Goal: Task Accomplishment & Management: Manage account settings

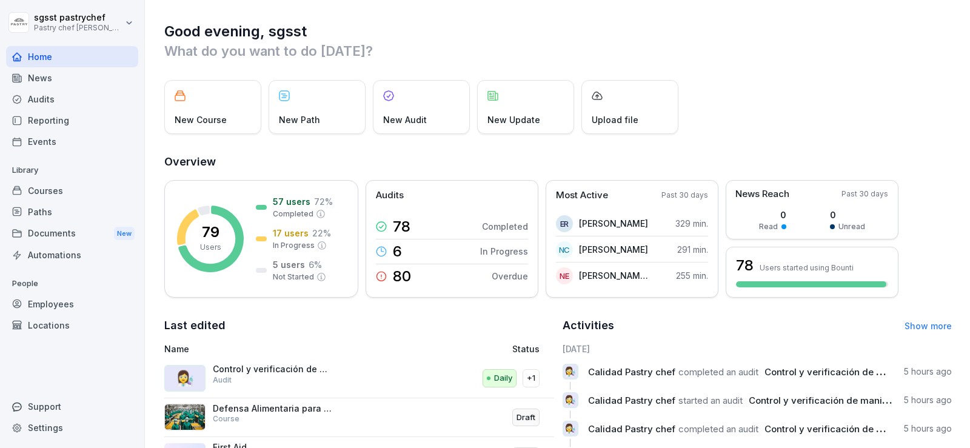
click at [56, 307] on div "Employees" at bounding box center [72, 303] width 132 height 21
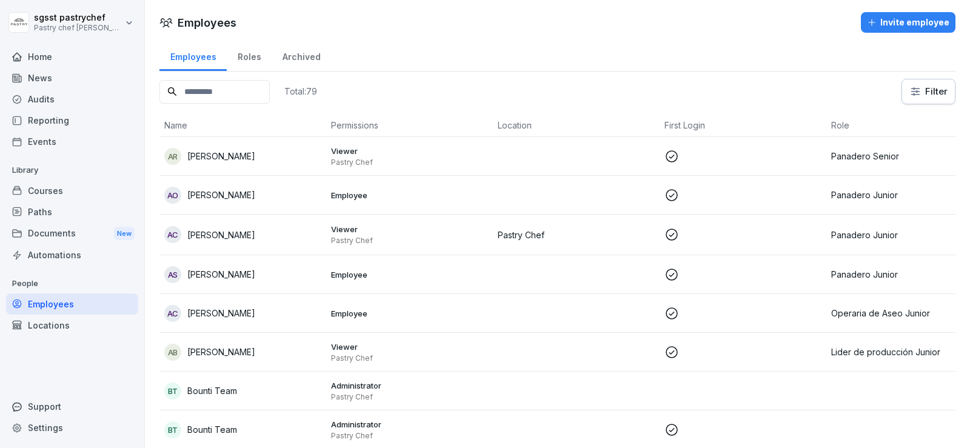
click at [899, 25] on div "Invite employee" at bounding box center [908, 22] width 82 height 13
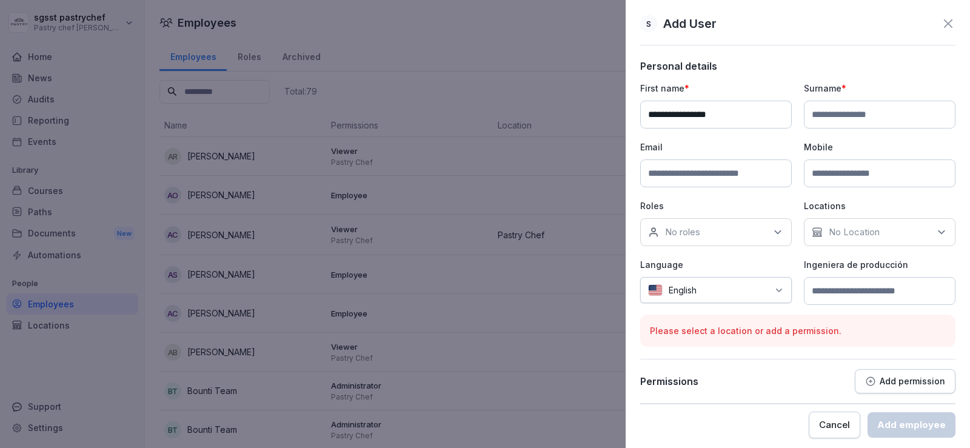
type input "**********"
paste input "**********"
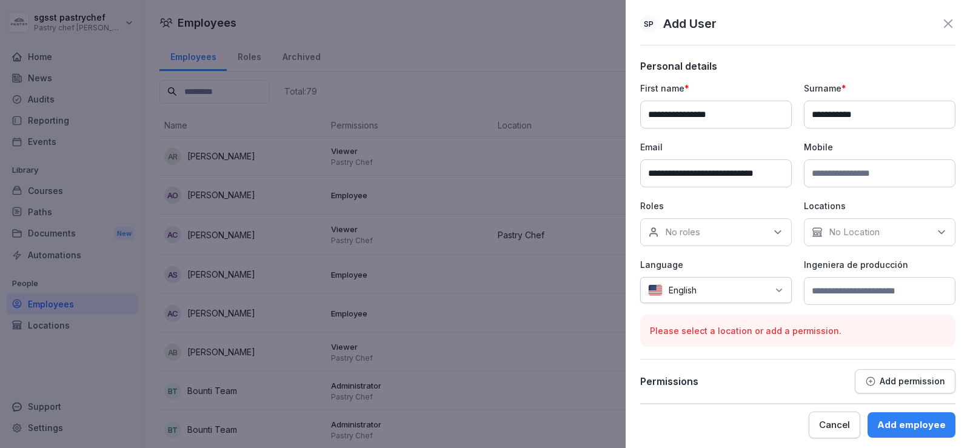
scroll to position [0, 13]
type input "**********"
click at [853, 176] on input at bounding box center [879, 173] width 151 height 28
type input "**********"
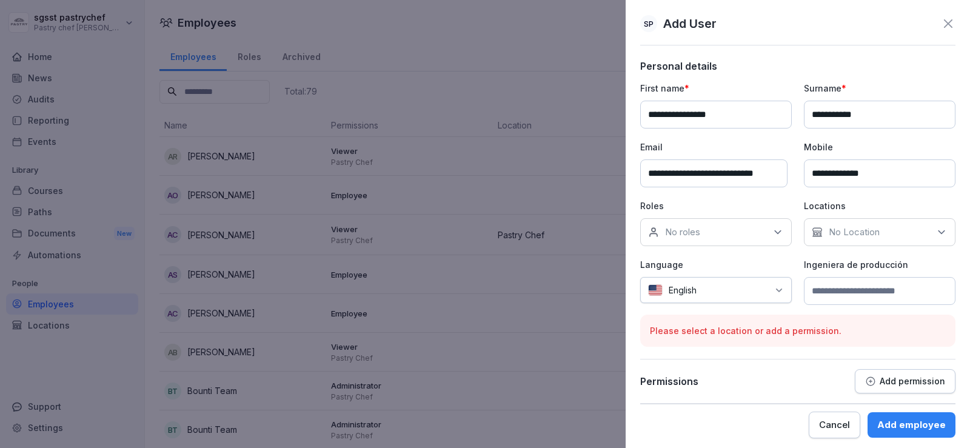
click at [717, 236] on div "No roles" at bounding box center [715, 232] width 151 height 28
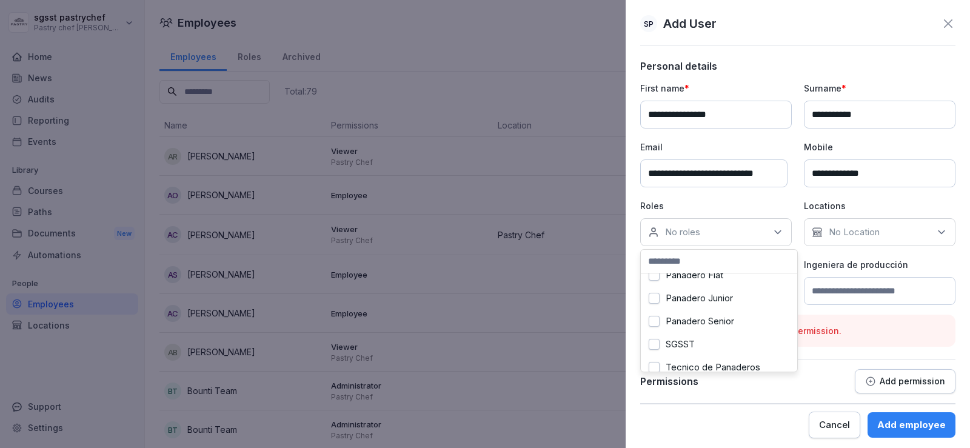
scroll to position [242, 0]
click at [727, 303] on label "Panadero Junior" at bounding box center [698, 297] width 67 height 11
click at [867, 234] on p "No Location" at bounding box center [853, 232] width 51 height 12
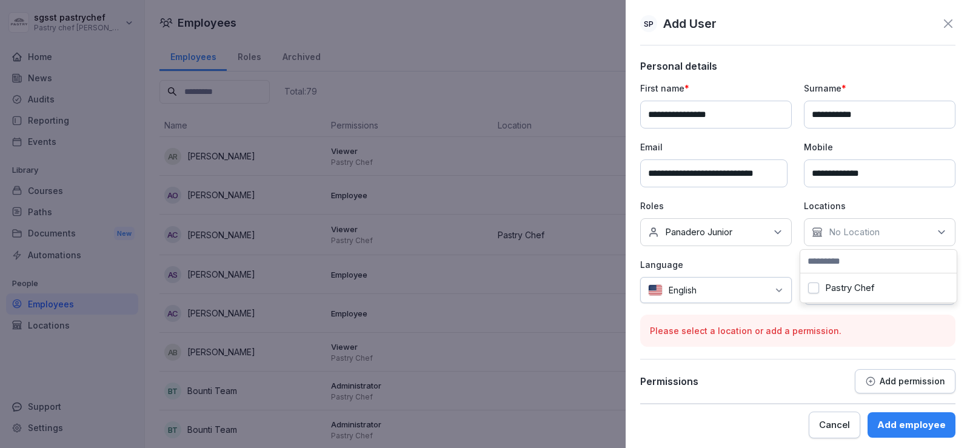
click at [861, 285] on label "Pastry Chef" at bounding box center [850, 287] width 50 height 11
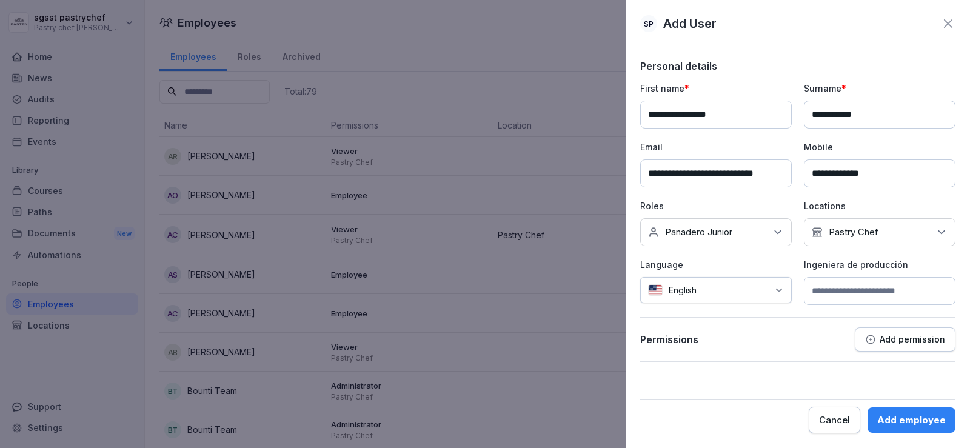
click at [703, 279] on div "English" at bounding box center [715, 290] width 151 height 26
type input "******"
drag, startPoint x: 721, startPoint y: 287, endPoint x: 722, endPoint y: 340, distance: 53.3
click at [722, 305] on div "Language English ****** Spanish" at bounding box center [715, 281] width 151 height 47
click at [722, 340] on div "Spanish" at bounding box center [695, 349] width 97 height 27
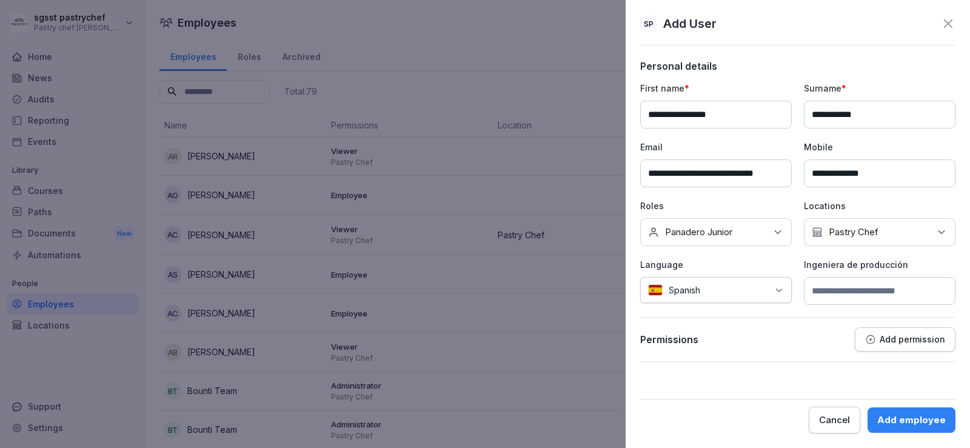
click at [871, 299] on input at bounding box center [879, 291] width 151 height 28
click at [885, 336] on p "Add permission" at bounding box center [911, 340] width 65 height 10
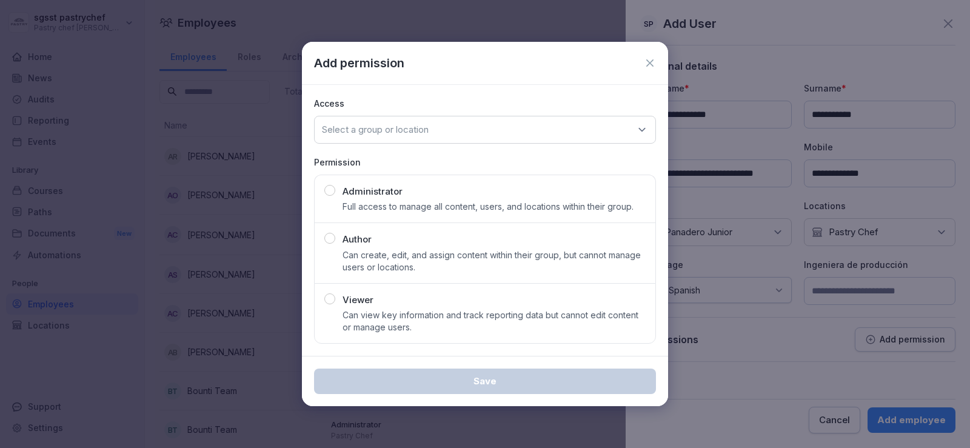
click at [414, 211] on p "Full access to manage all content, users, and locations within their group." at bounding box center [487, 207] width 291 height 12
click at [396, 324] on p "Can view key information and track reporting data but cannot edit content or ma…" at bounding box center [493, 321] width 303 height 24
click at [418, 130] on p "Select a group or location" at bounding box center [375, 130] width 107 height 12
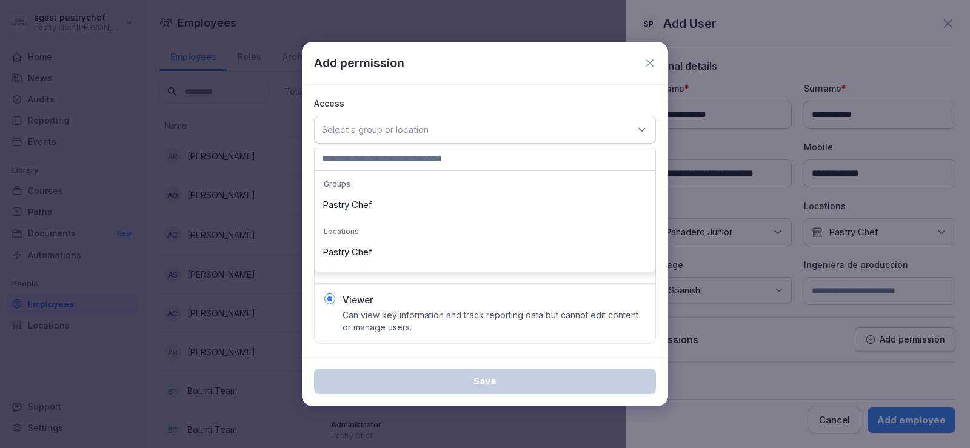
click at [384, 202] on div "Pastry Chef" at bounding box center [485, 204] width 335 height 23
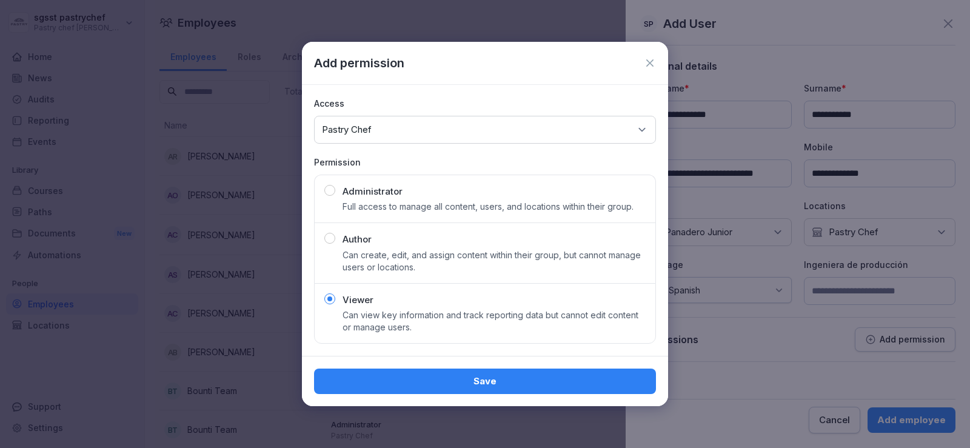
click at [490, 383] on div "Save" at bounding box center [485, 380] width 322 height 13
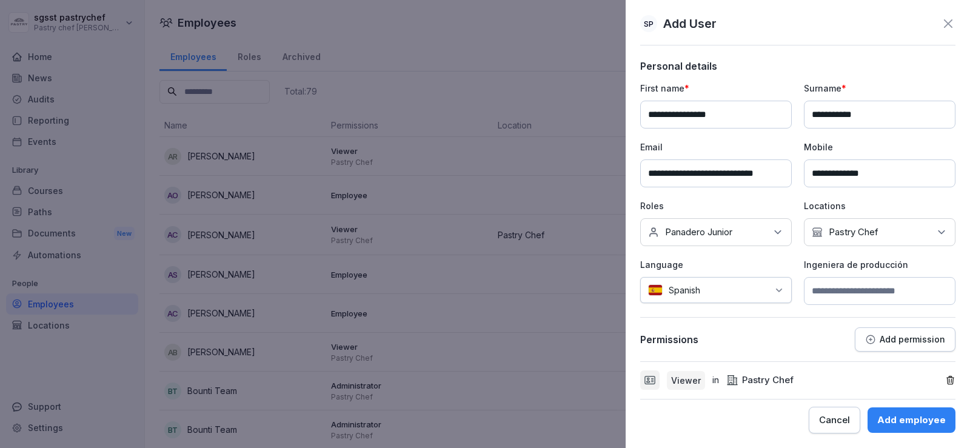
click at [908, 419] on div "Add employee" at bounding box center [911, 419] width 68 height 13
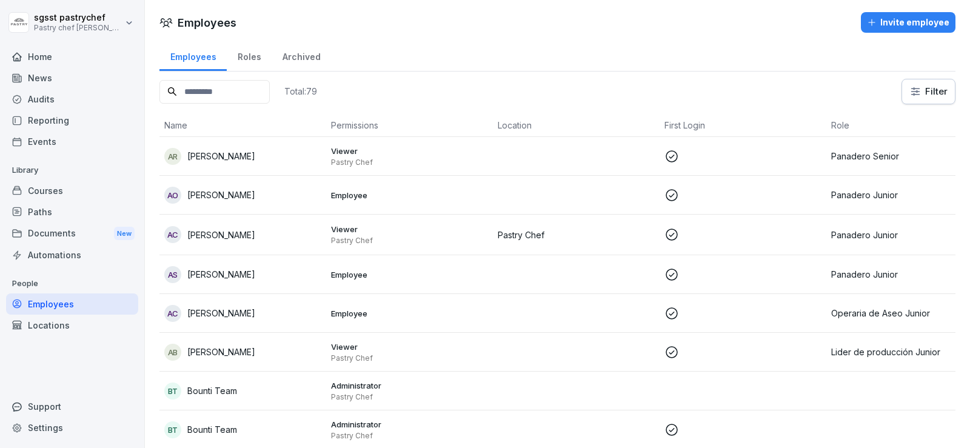
click at [247, 95] on input at bounding box center [214, 92] width 110 height 24
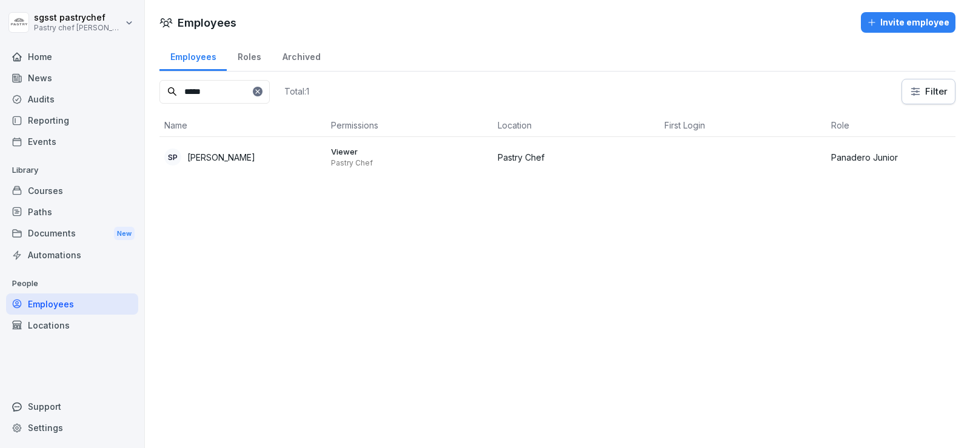
type input "*****"
click at [232, 152] on p "[PERSON_NAME]" at bounding box center [221, 157] width 68 height 13
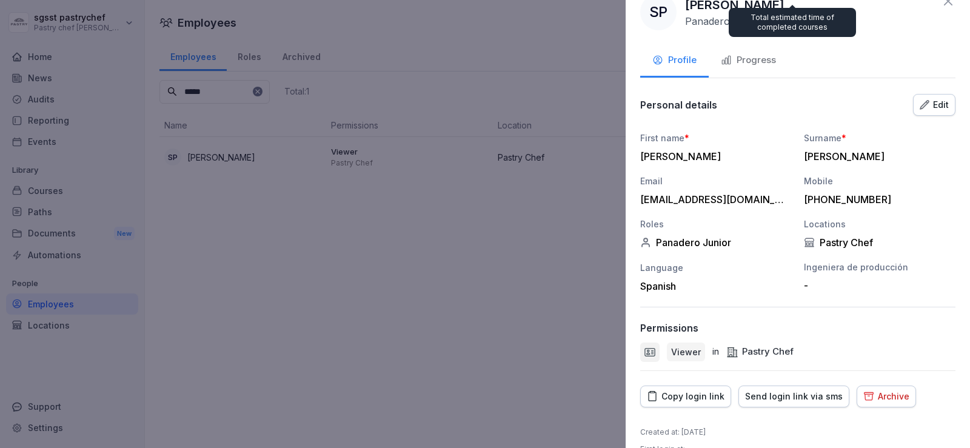
scroll to position [47, 0]
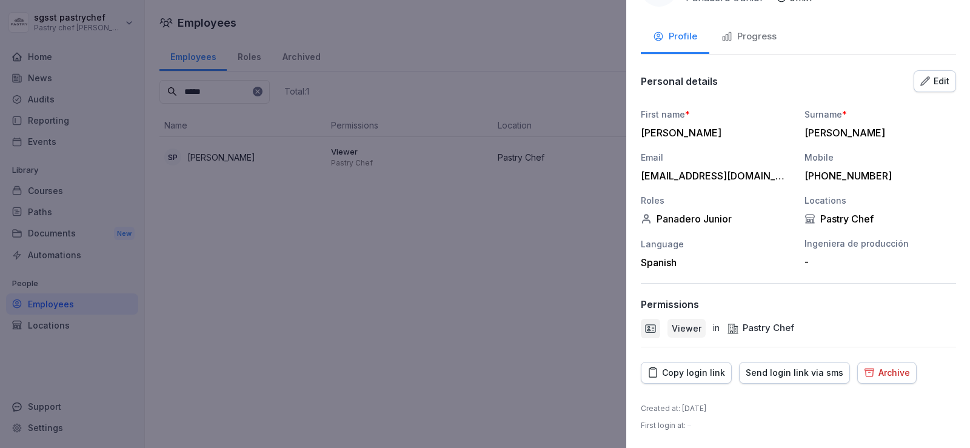
click at [476, 321] on div at bounding box center [485, 224] width 970 height 448
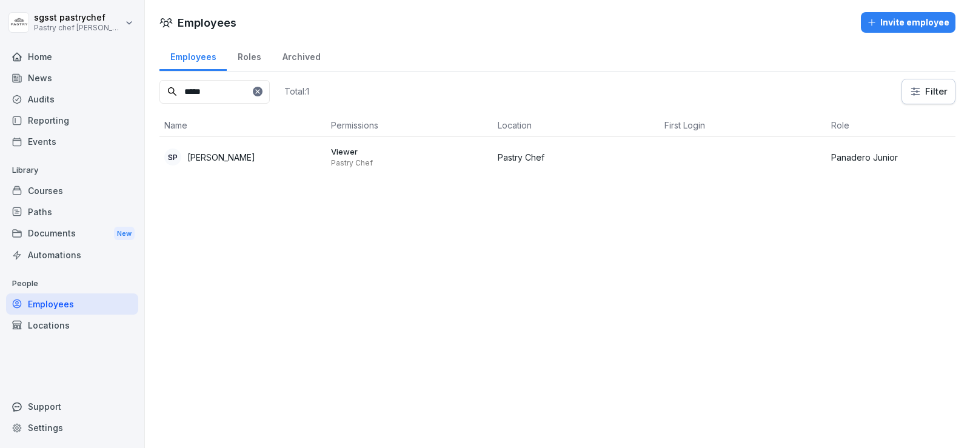
click at [41, 216] on div "Paths" at bounding box center [72, 211] width 132 height 21
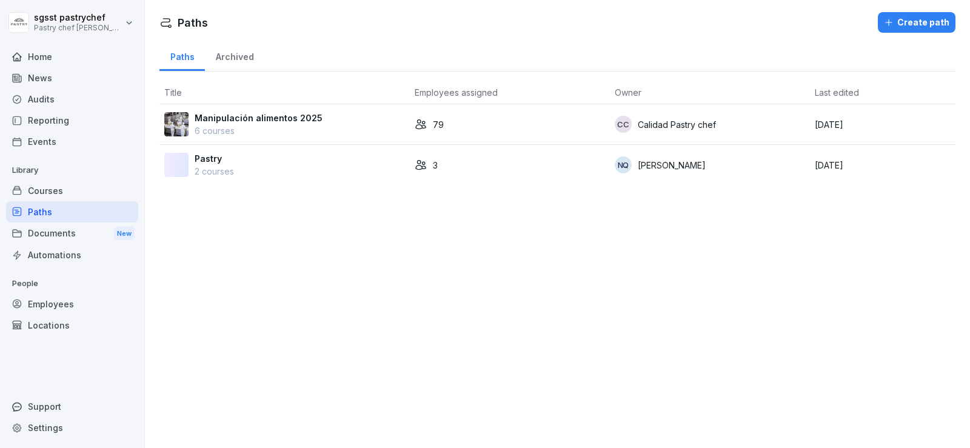
click at [318, 125] on div "Manipulación alimentos 2025 6 courses" at bounding box center [284, 124] width 241 height 25
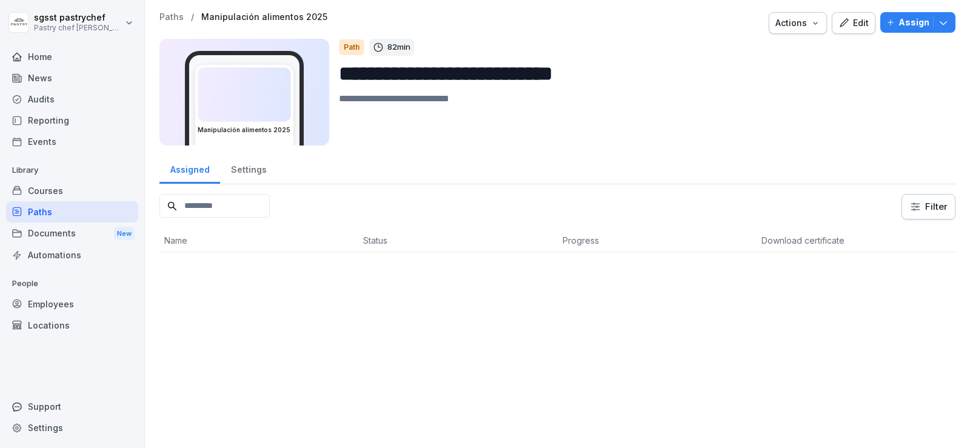
click at [888, 19] on div "Assign" at bounding box center [917, 22] width 63 height 13
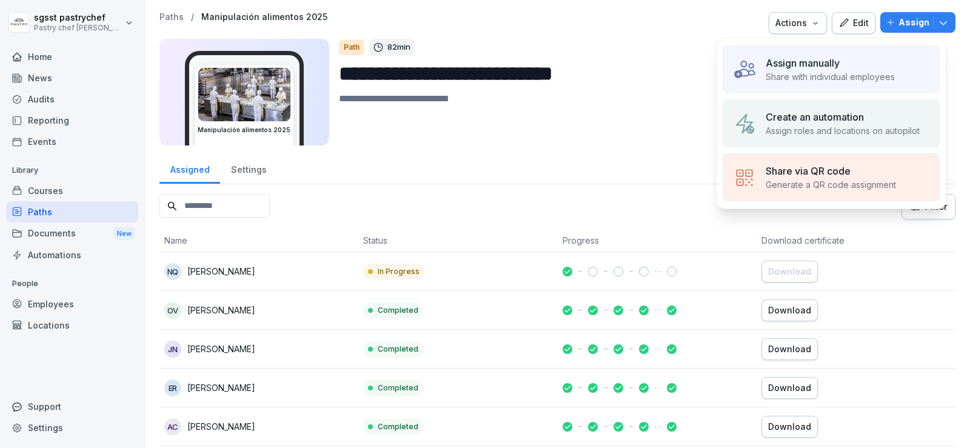
click at [817, 65] on p "Assign manually" at bounding box center [802, 63] width 74 height 15
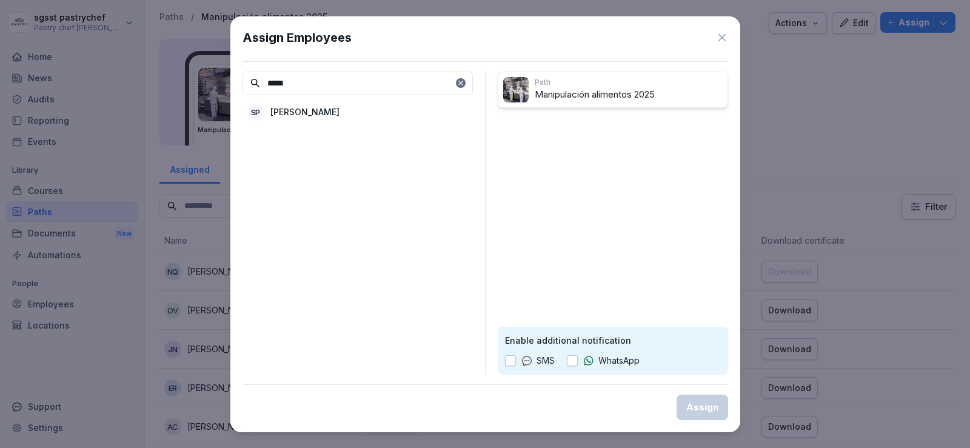
type input "*****"
click at [301, 119] on div "SP SOFIA ALEJANDRA PEREZ PEREZ" at bounding box center [357, 112] width 230 height 22
click at [573, 362] on button "button" at bounding box center [572, 360] width 11 height 11
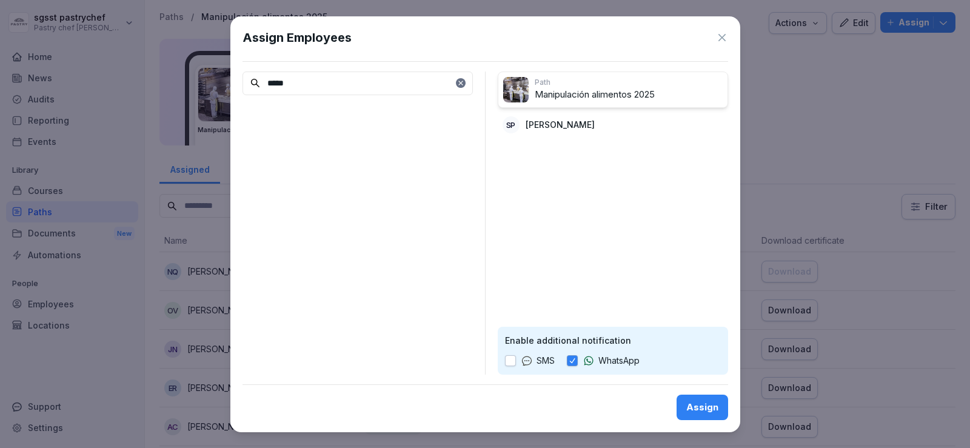
click at [718, 404] on button "Assign" at bounding box center [702, 406] width 52 height 25
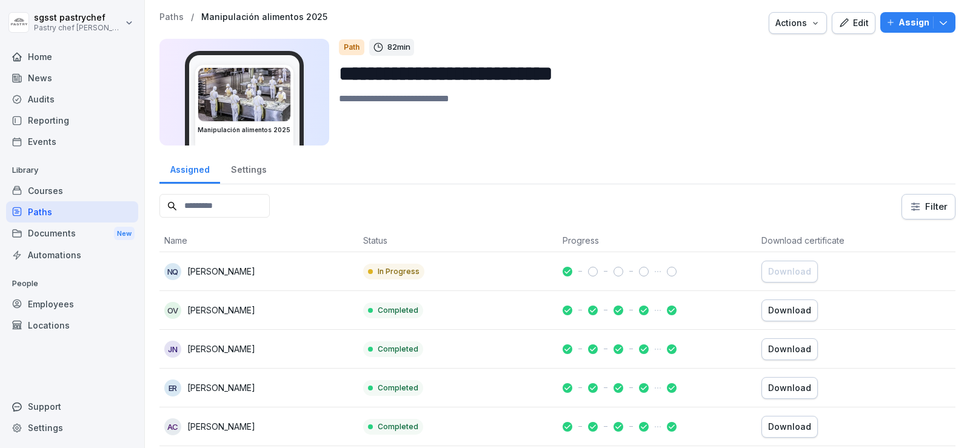
click at [57, 54] on div "Home" at bounding box center [72, 56] width 132 height 21
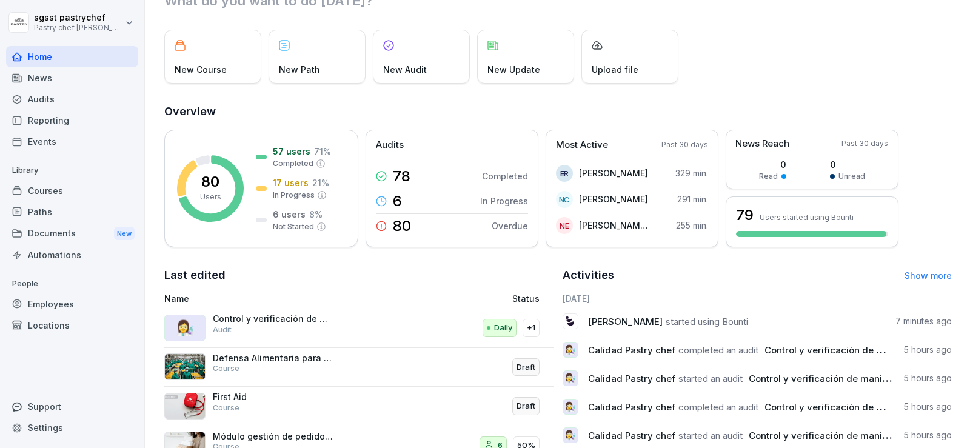
scroll to position [176, 0]
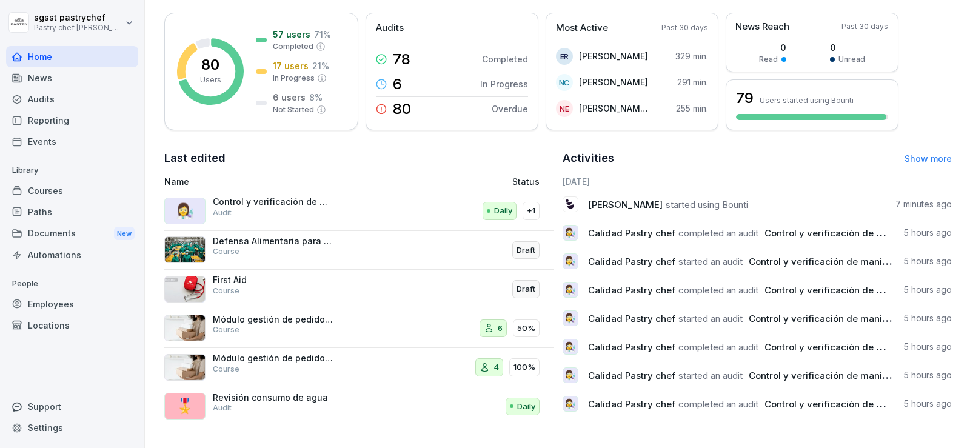
click at [960, 212] on div "Good evening, sgsst What do you want to do today? New Course New Path New Audit…" at bounding box center [557, 140] width 825 height 615
